Goal: Book appointment/travel/reservation

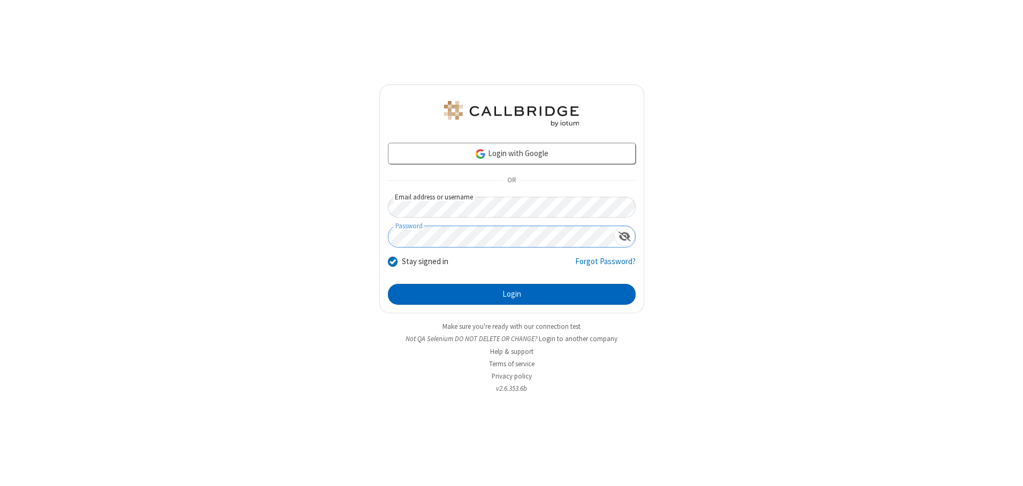
click at [512, 294] on button "Login" at bounding box center [512, 294] width 248 height 21
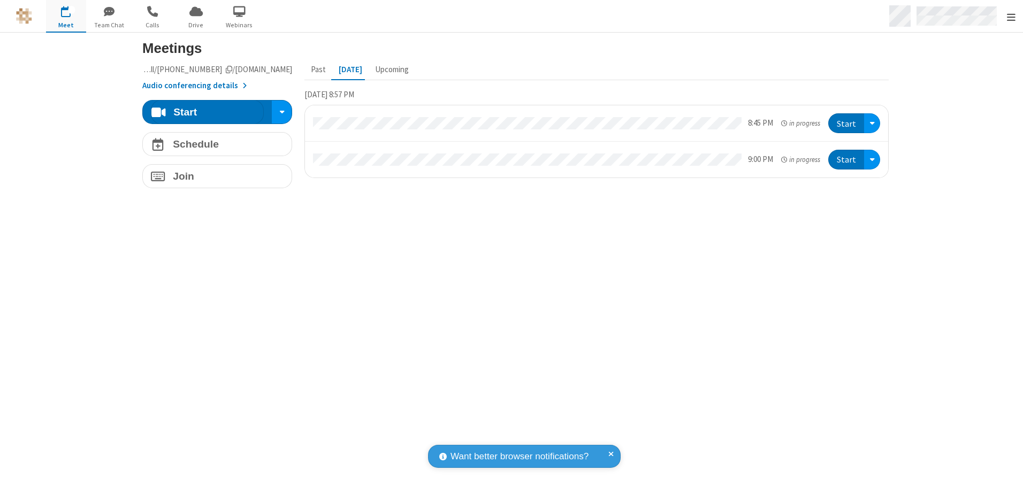
click at [1011, 17] on span "Open menu" at bounding box center [1011, 17] width 9 height 11
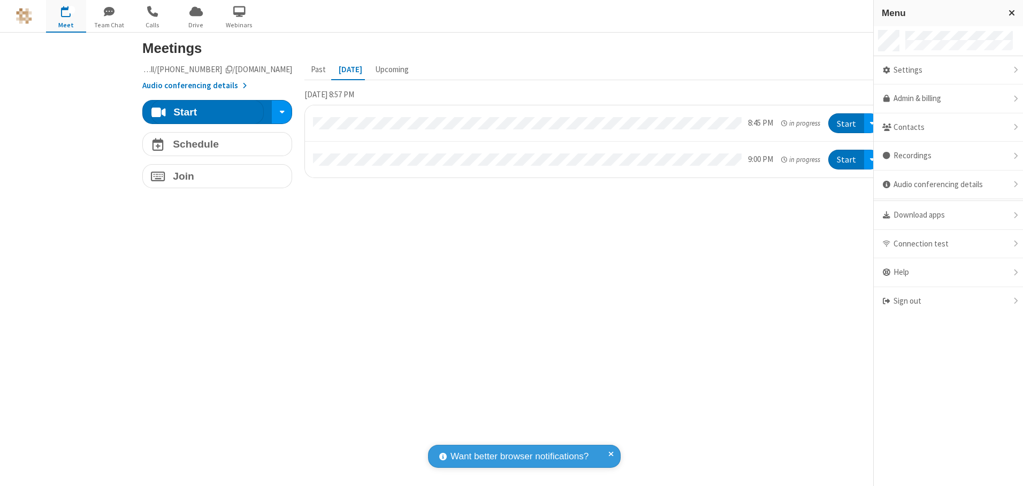
click at [66, 16] on span "button" at bounding box center [66, 11] width 40 height 18
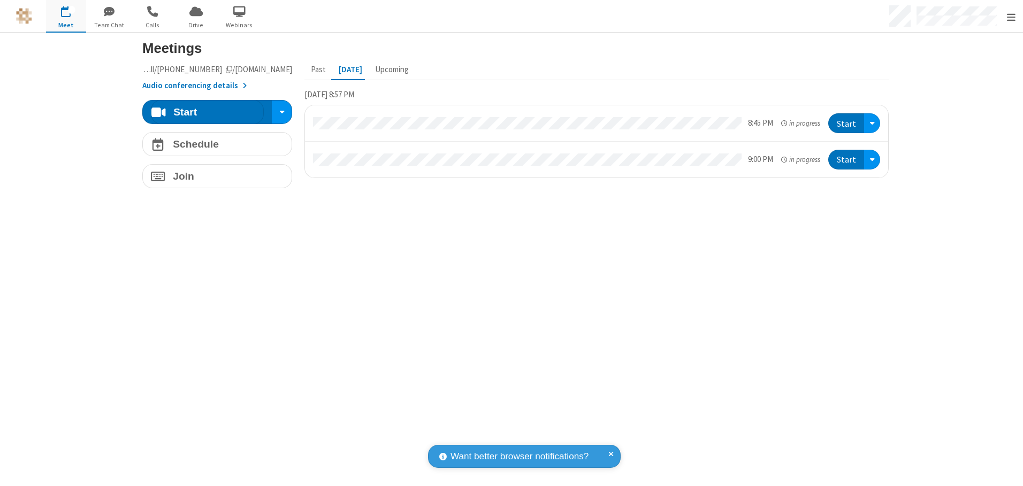
click at [66, 16] on span "button" at bounding box center [66, 11] width 40 height 18
click at [213, 144] on h4 "Schedule" at bounding box center [196, 144] width 46 height 10
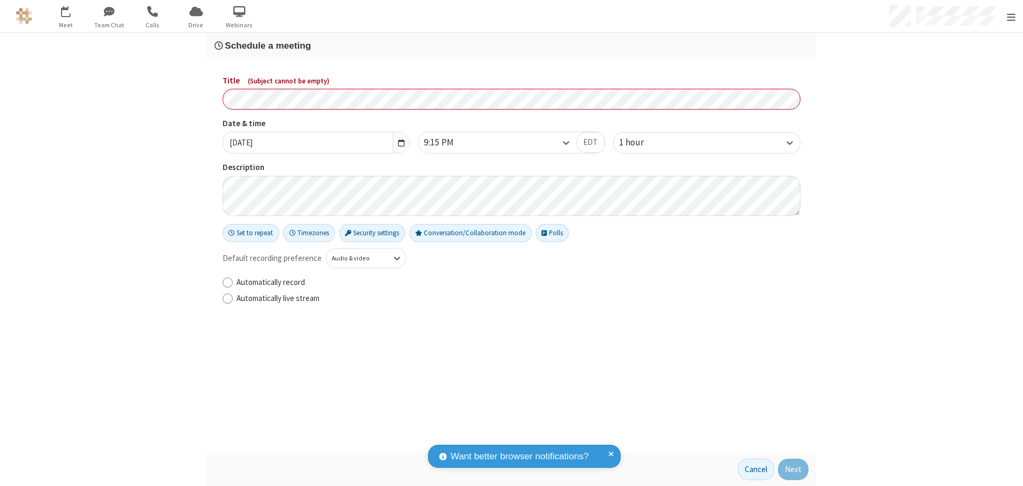
click at [507, 45] on h3 "Schedule a meeting" at bounding box center [512, 46] width 594 height 10
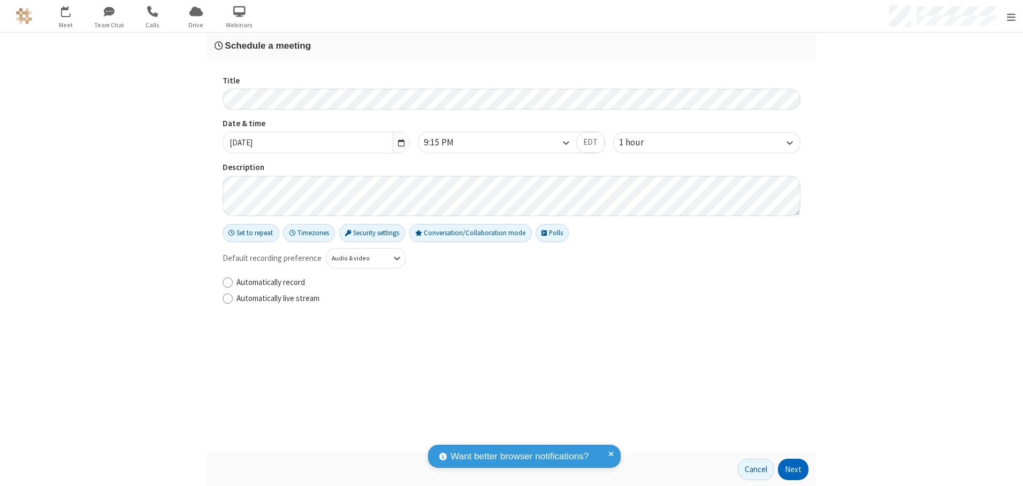
click at [790, 470] on button "Next" at bounding box center [793, 469] width 30 height 21
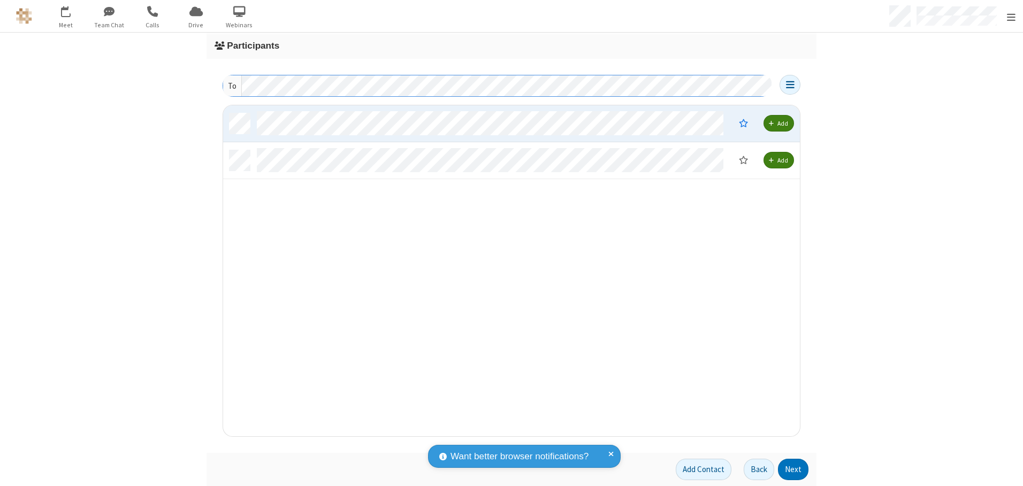
scroll to position [323, 569]
click at [790, 470] on button "Next" at bounding box center [793, 469] width 30 height 21
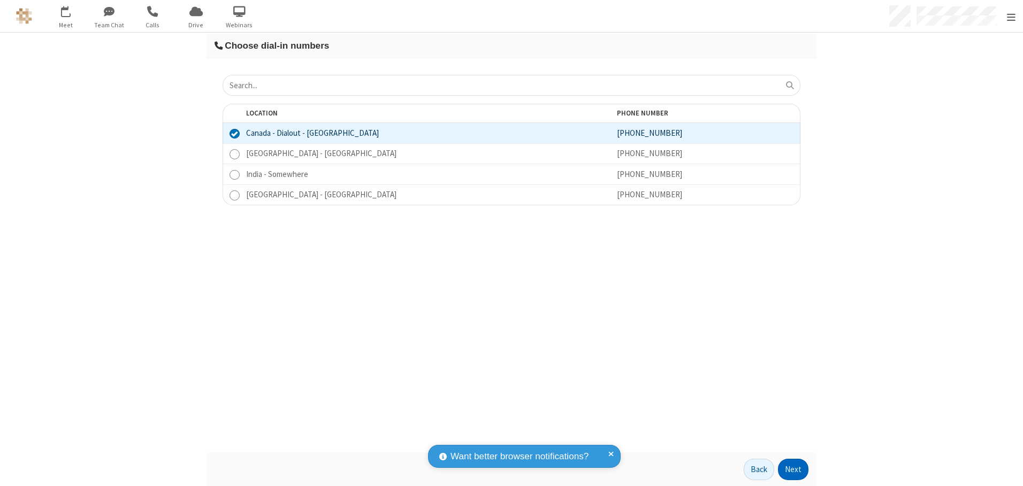
click at [790, 470] on button "Next" at bounding box center [793, 469] width 30 height 21
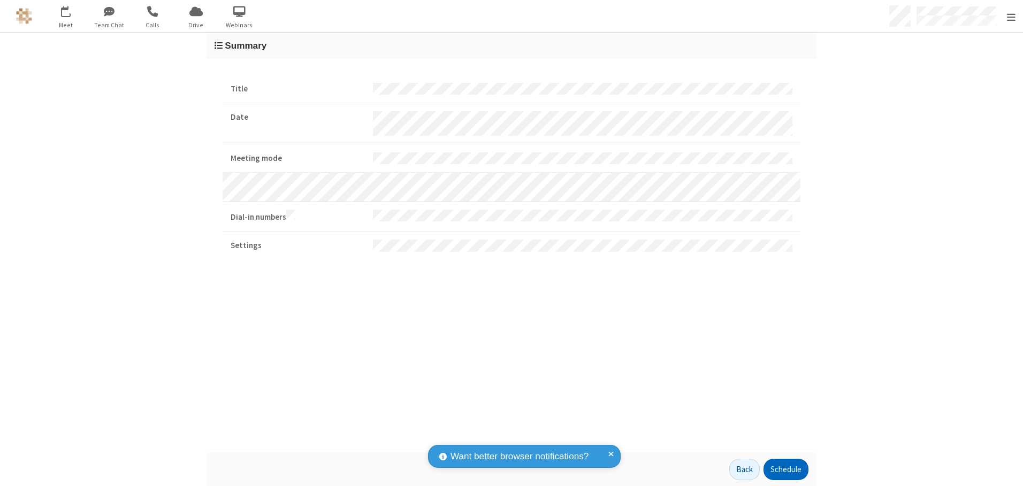
click at [782, 470] on button "Schedule" at bounding box center [786, 469] width 45 height 21
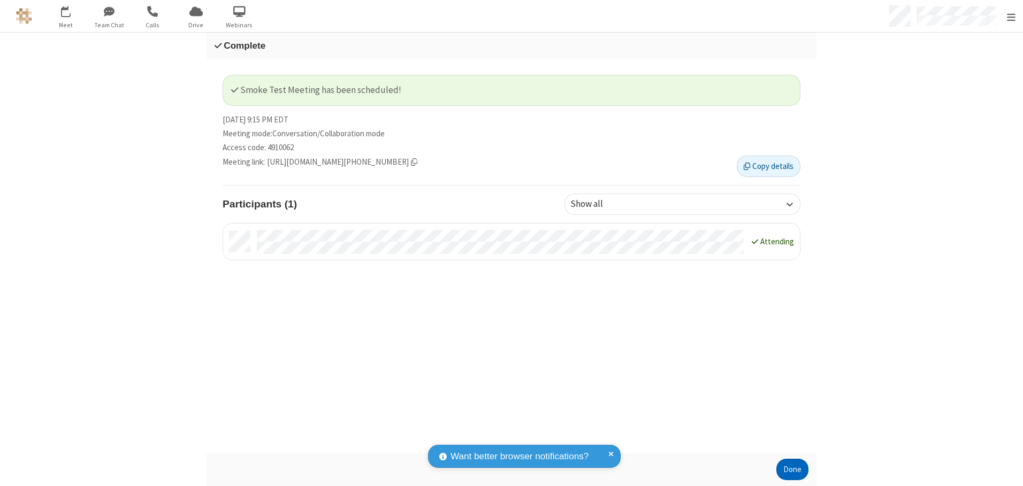
click at [789, 470] on button "Done" at bounding box center [792, 469] width 32 height 21
